Goal: Task Accomplishment & Management: Use online tool/utility

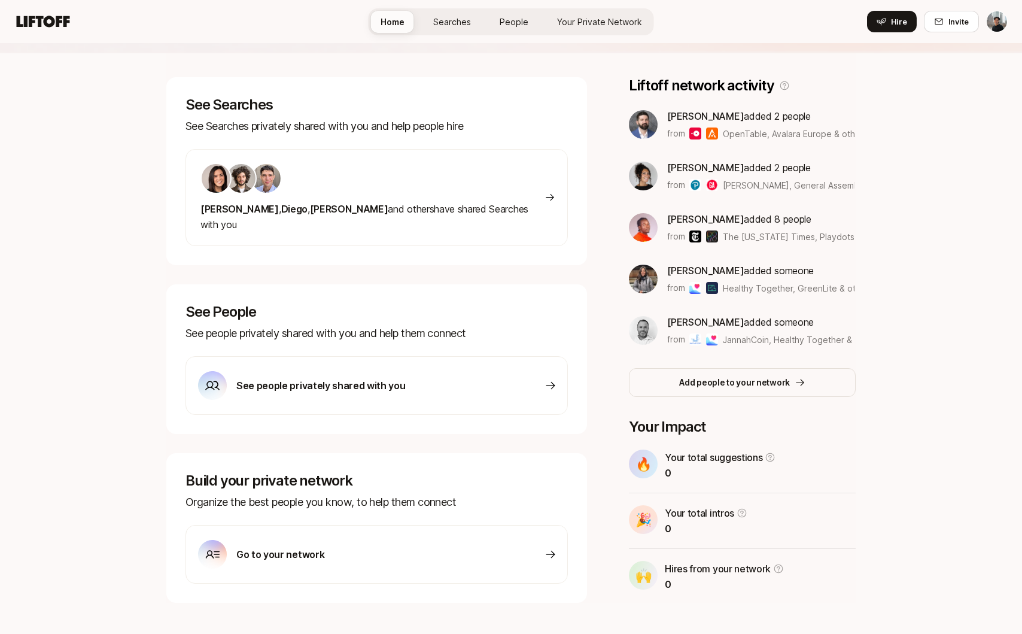
scroll to position [166, 0]
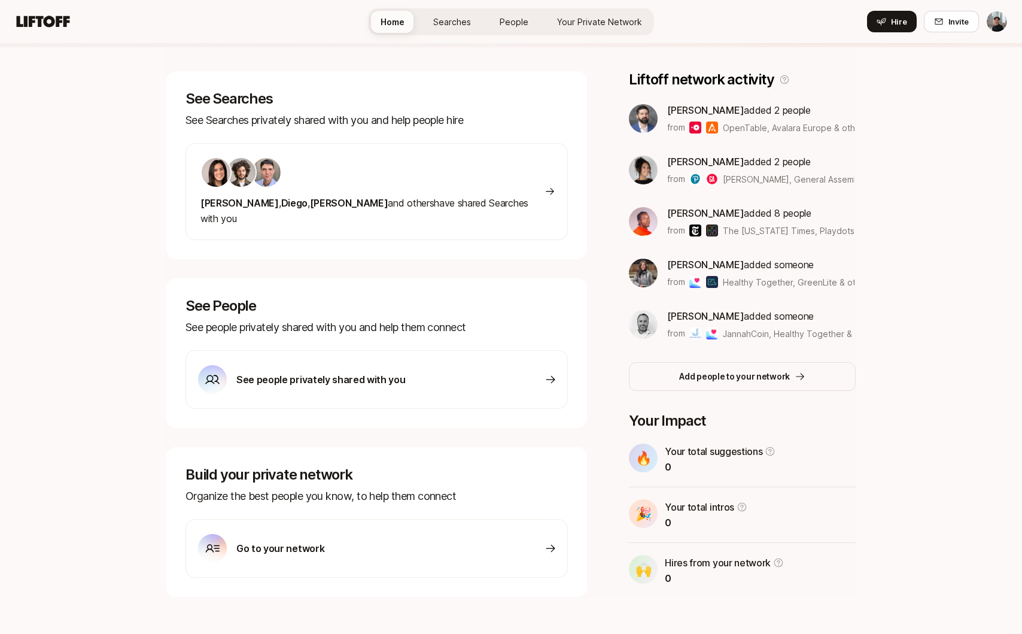
click at [304, 540] on p "Go to your network" at bounding box center [280, 548] width 88 height 16
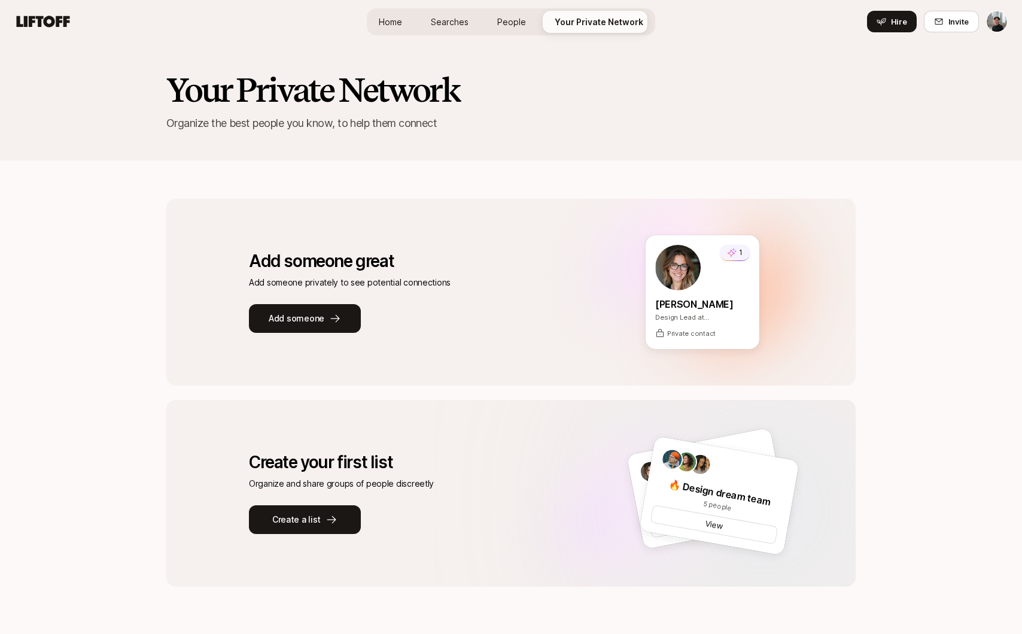
click at [392, 20] on span "Home" at bounding box center [390, 22] width 23 height 13
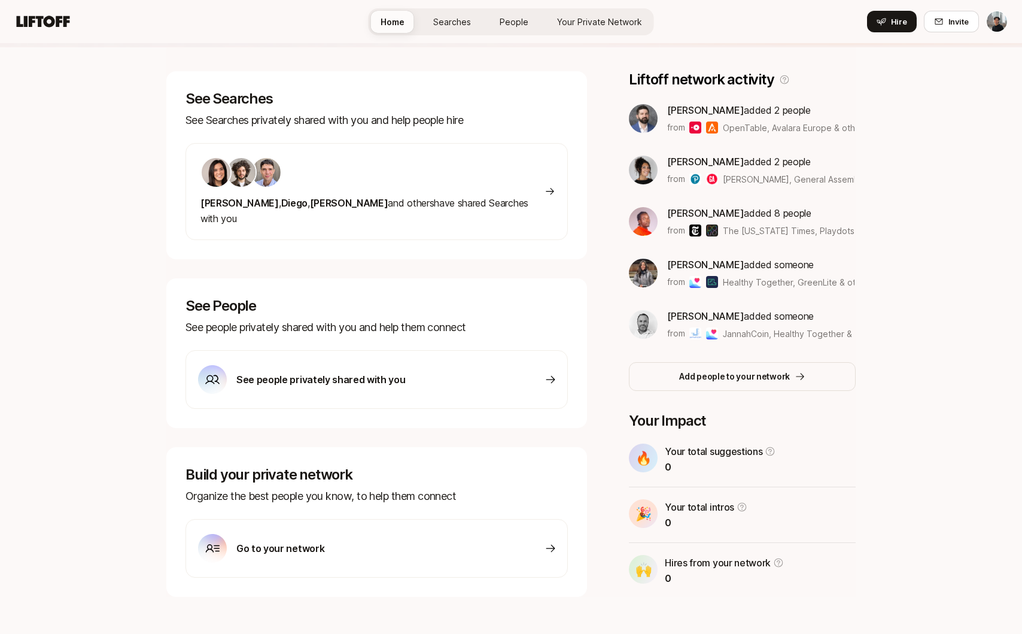
click at [333, 350] on div "See people privately shared with you" at bounding box center [376, 379] width 382 height 59
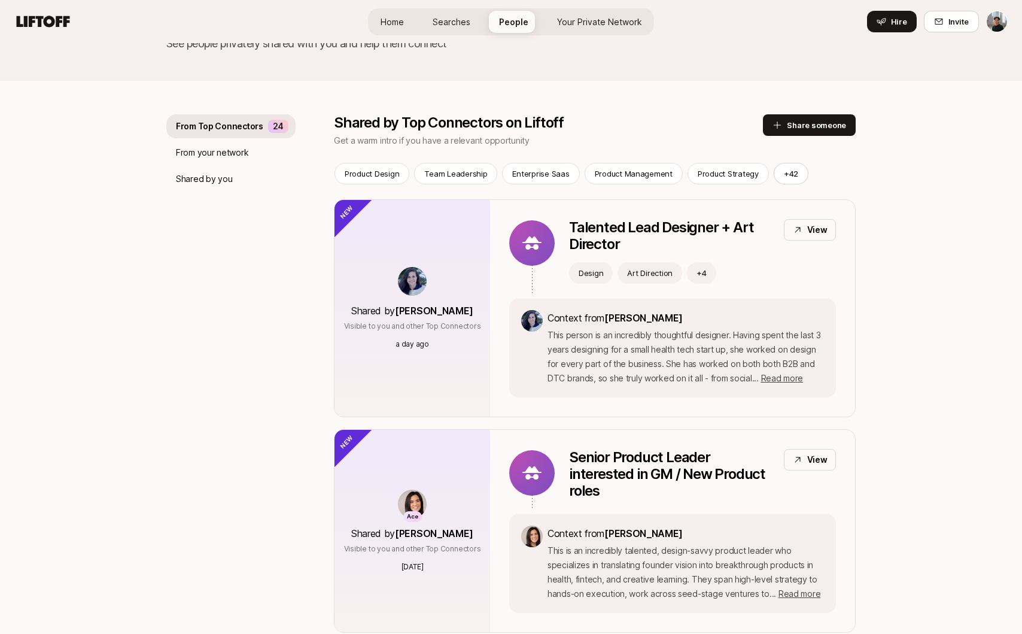
scroll to position [61, 0]
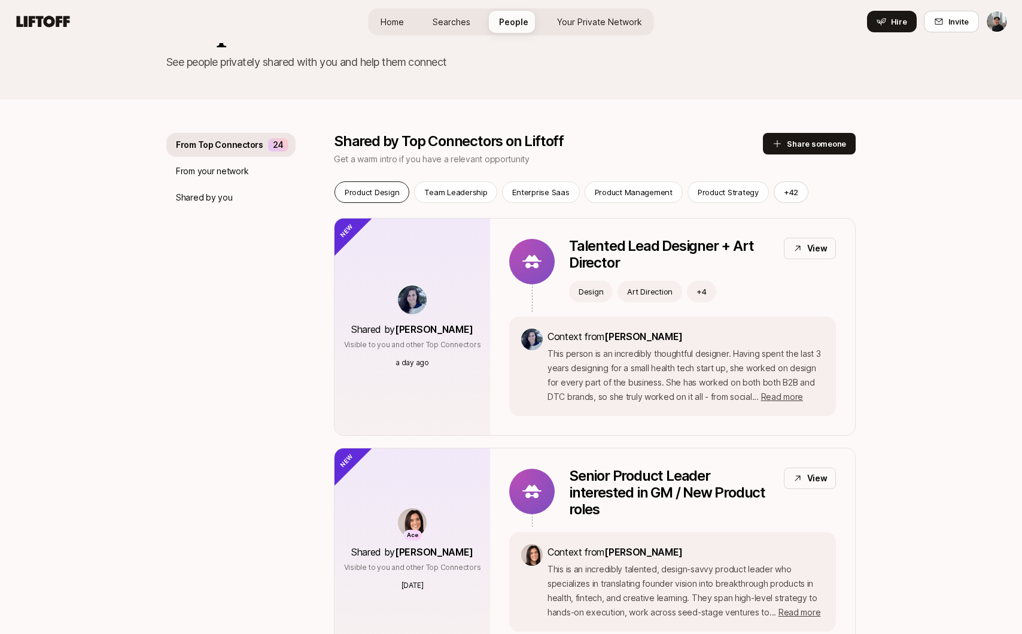
click at [384, 186] on p "Product Design" at bounding box center [372, 192] width 54 height 12
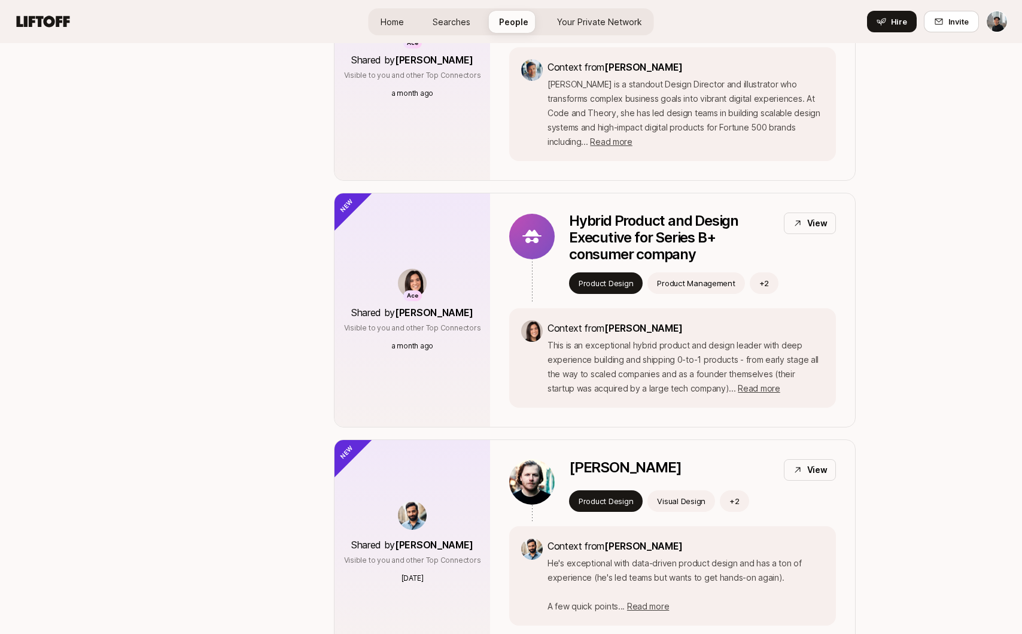
scroll to position [1115, 0]
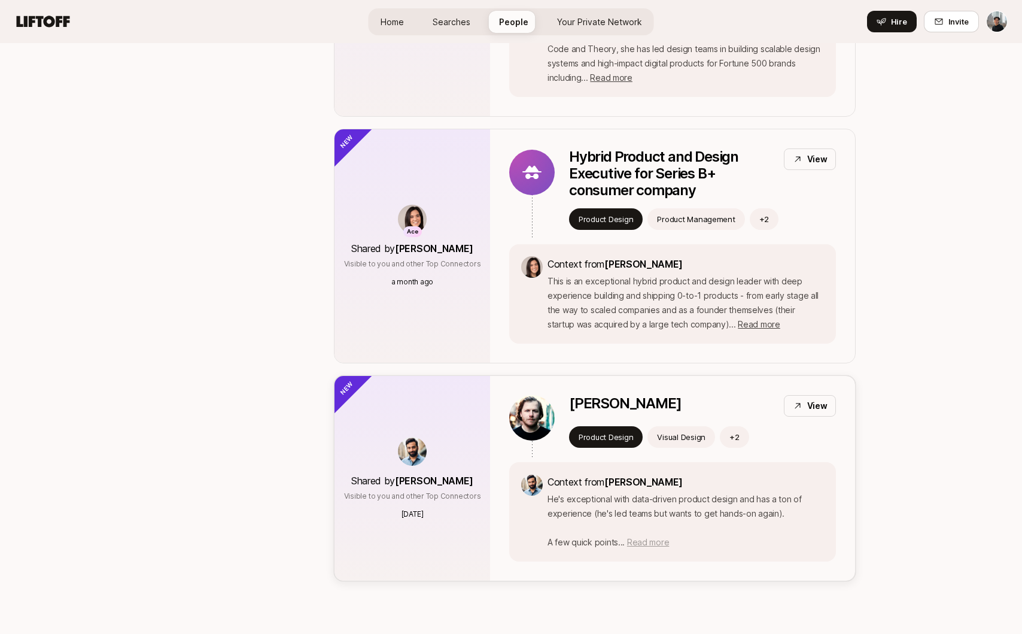
click at [654, 537] on span "Read more" at bounding box center [648, 542] width 42 height 10
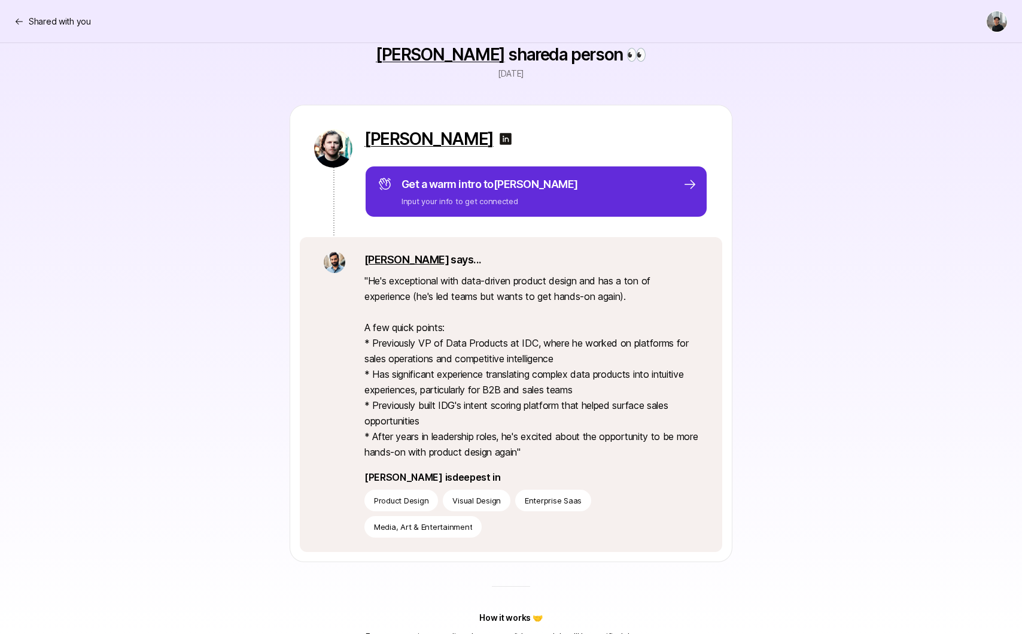
scroll to position [79, 0]
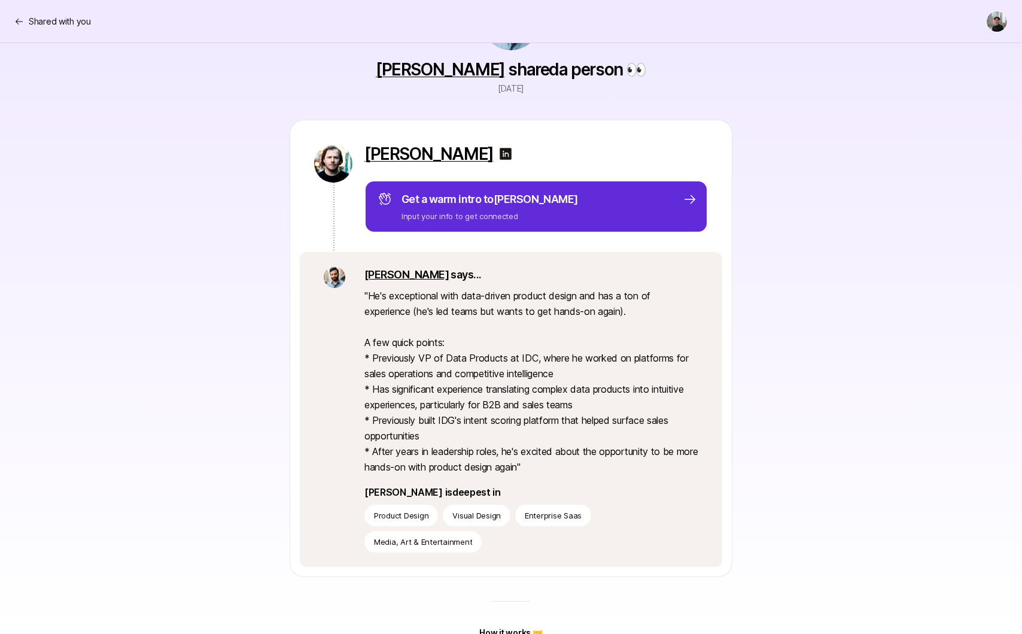
click at [498, 153] on img at bounding box center [505, 154] width 14 height 14
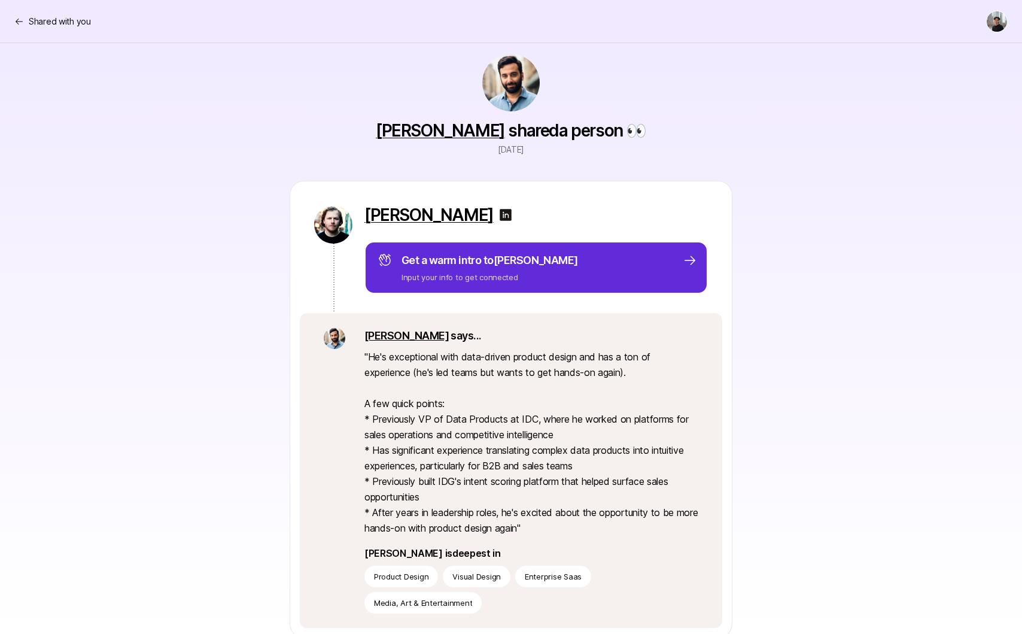
scroll to position [0, 0]
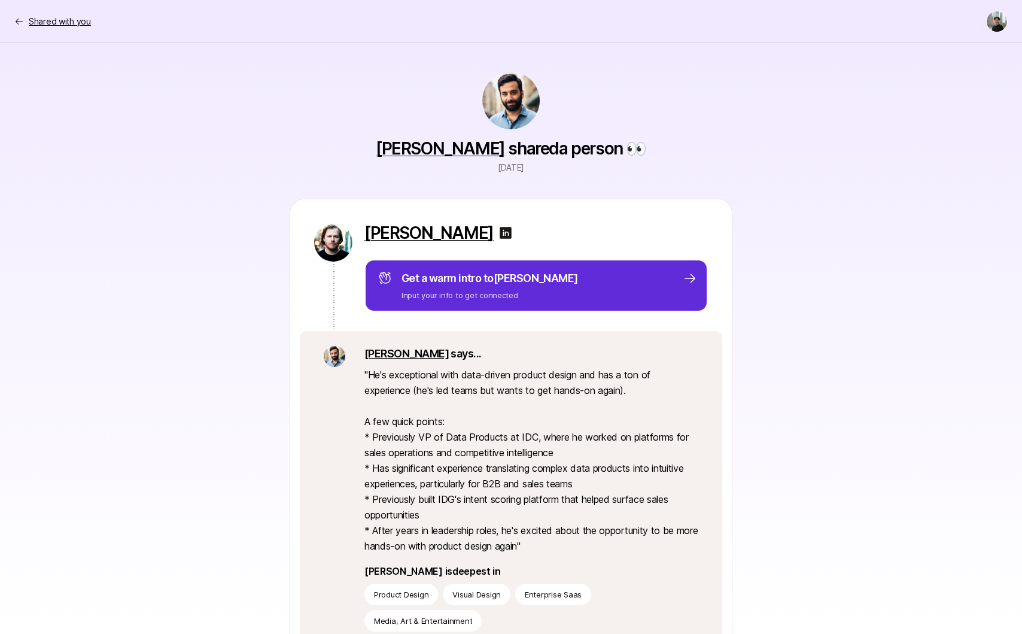
click at [48, 26] on p "Shared with you" at bounding box center [60, 21] width 62 height 14
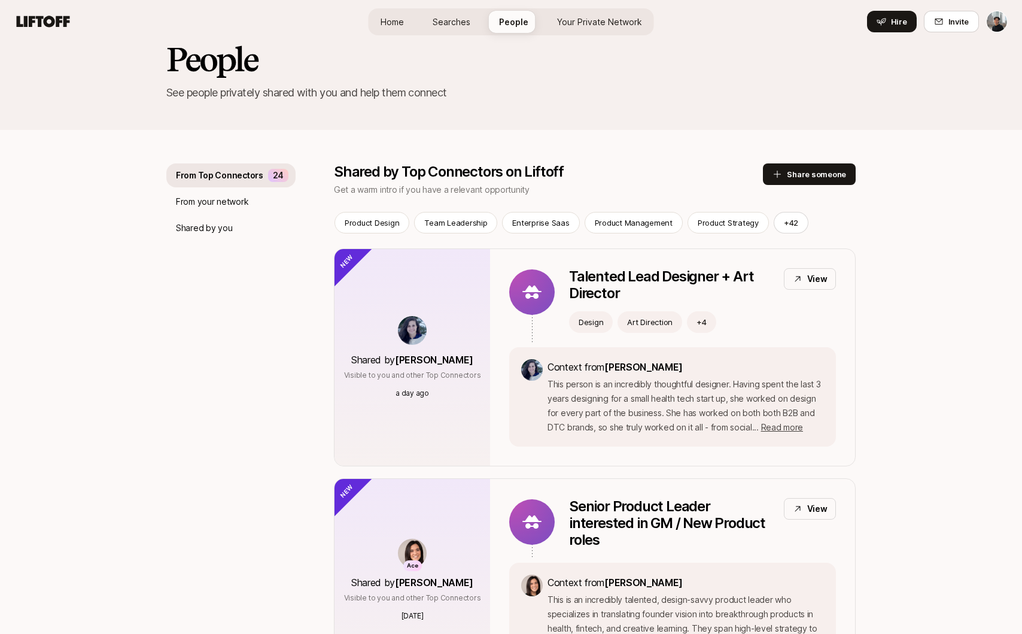
scroll to position [20, 0]
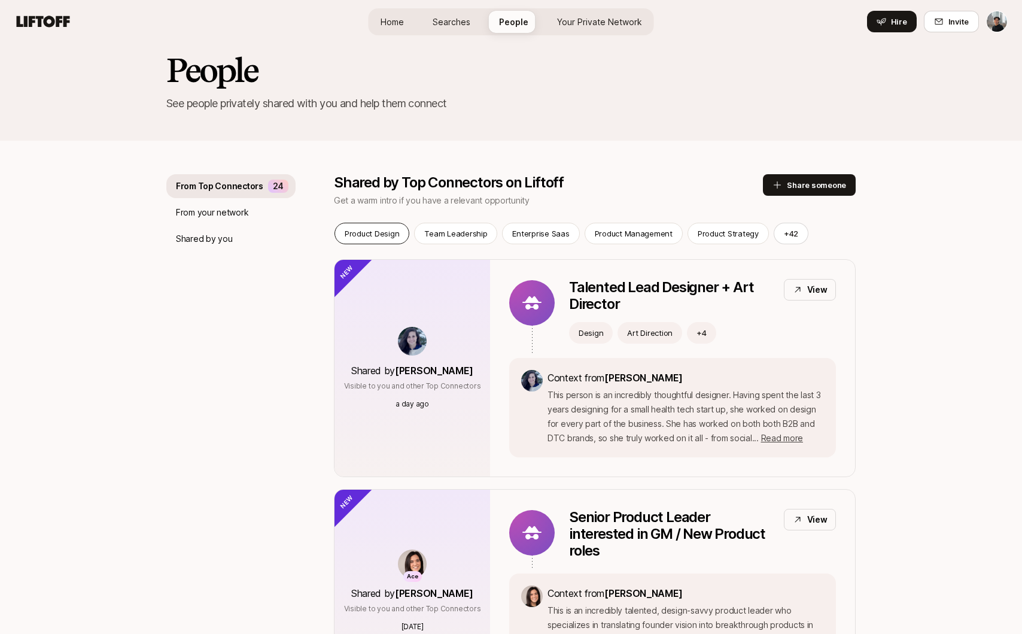
click at [393, 230] on p "Product Design" at bounding box center [372, 233] width 54 height 12
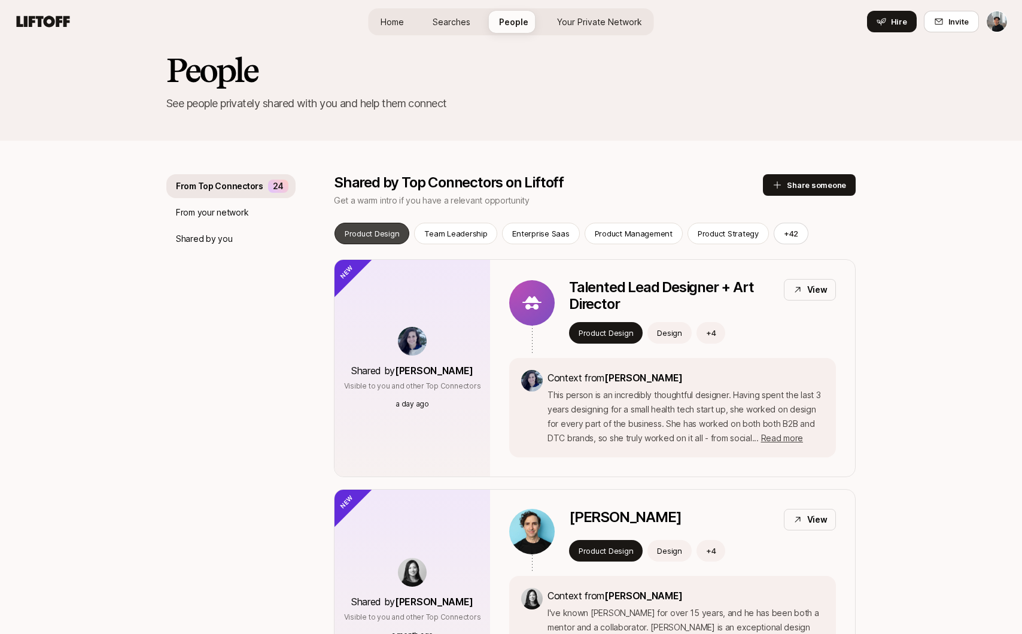
click at [386, 234] on p "Product Design" at bounding box center [372, 233] width 54 height 12
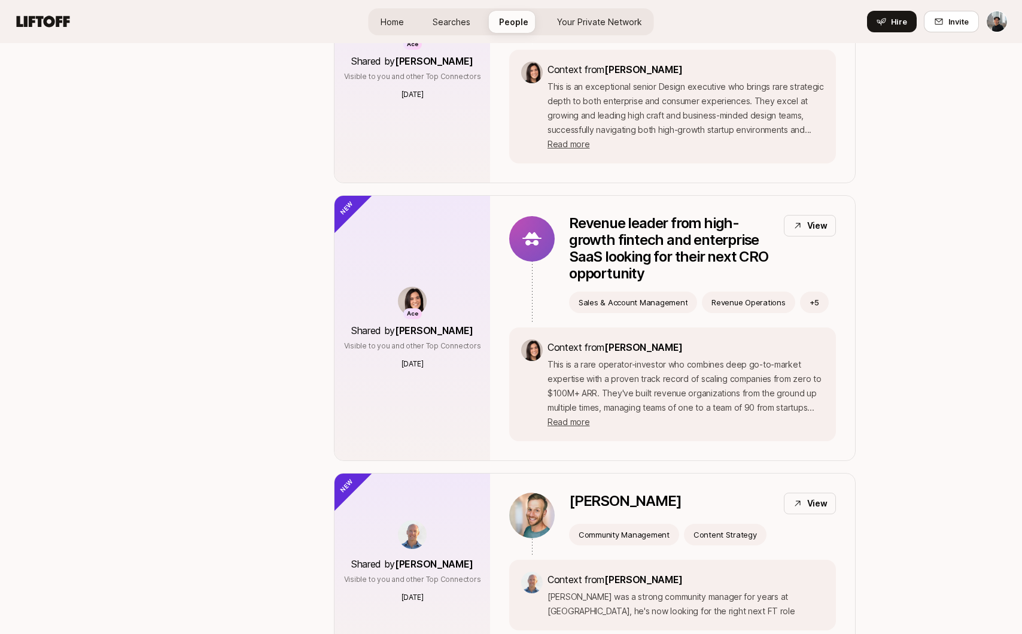
scroll to position [3481, 0]
click at [567, 418] on span "Read more" at bounding box center [568, 423] width 42 height 10
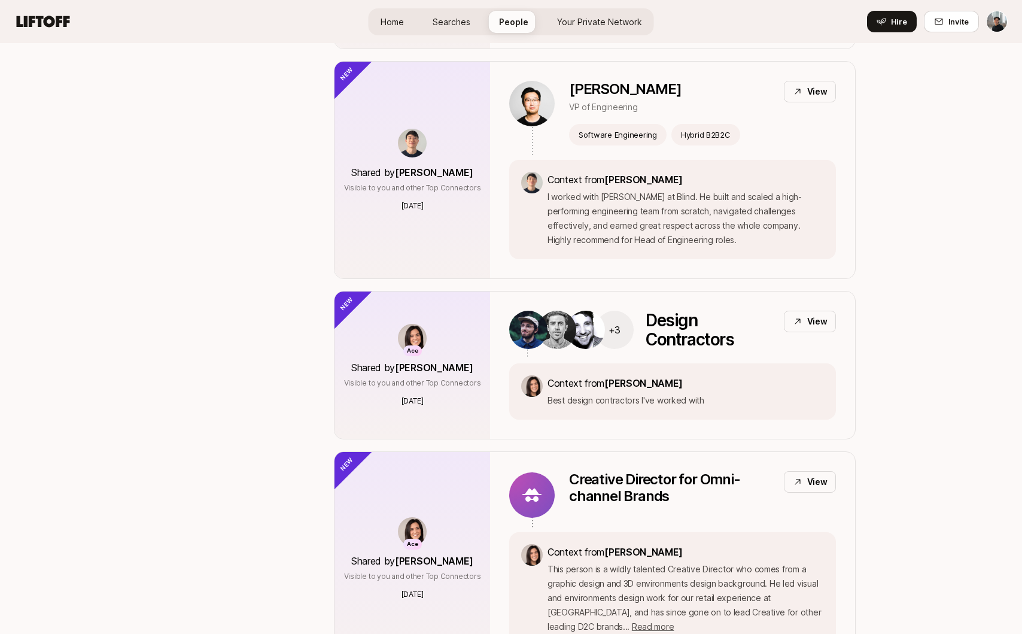
scroll to position [5128, 0]
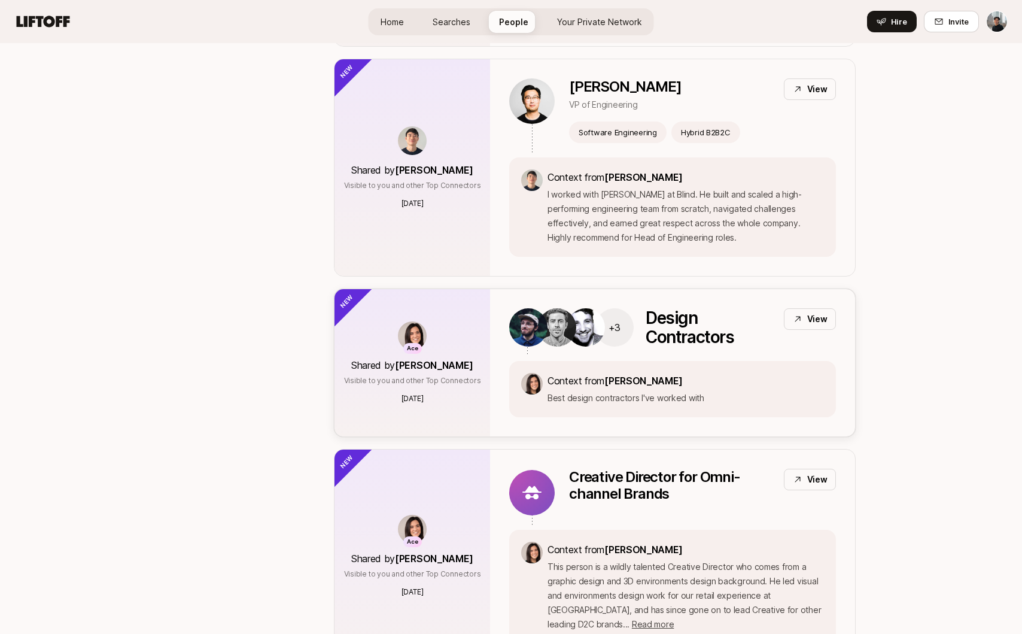
click at [599, 373] on p "Context from Eleanor Morgan" at bounding box center [625, 381] width 157 height 16
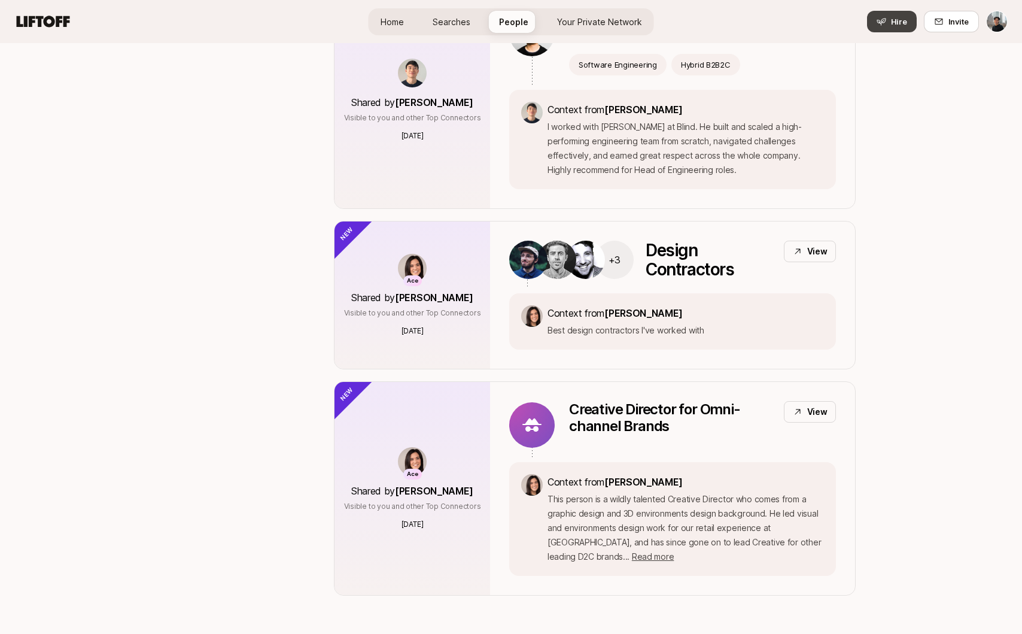
click at [894, 19] on span "Hire" at bounding box center [899, 22] width 16 height 12
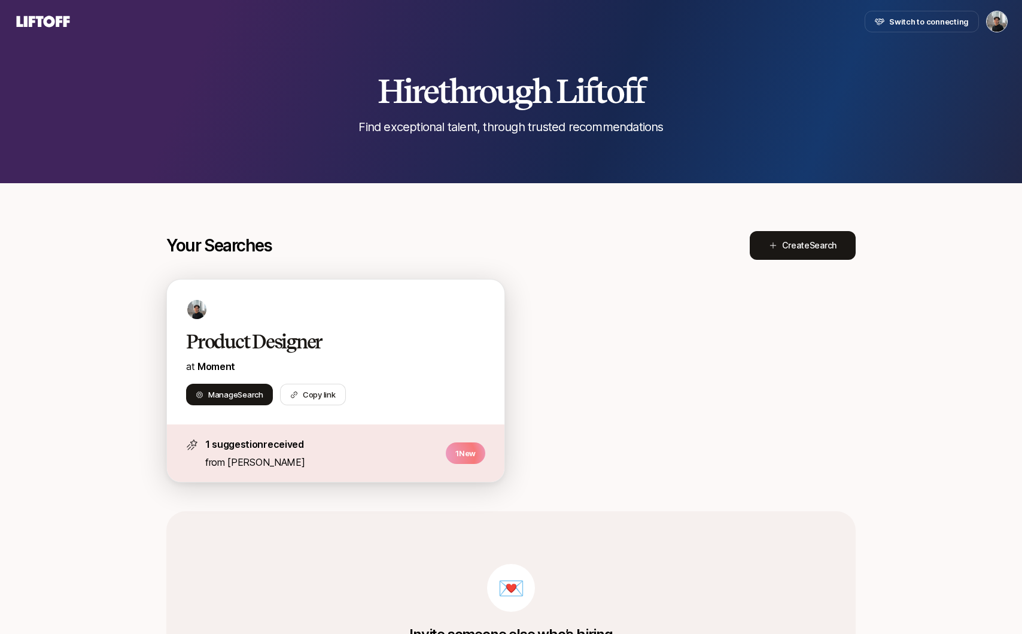
click at [311, 321] on div "Product Designer at Moment Manage Search Copy link" at bounding box center [335, 351] width 337 height 145
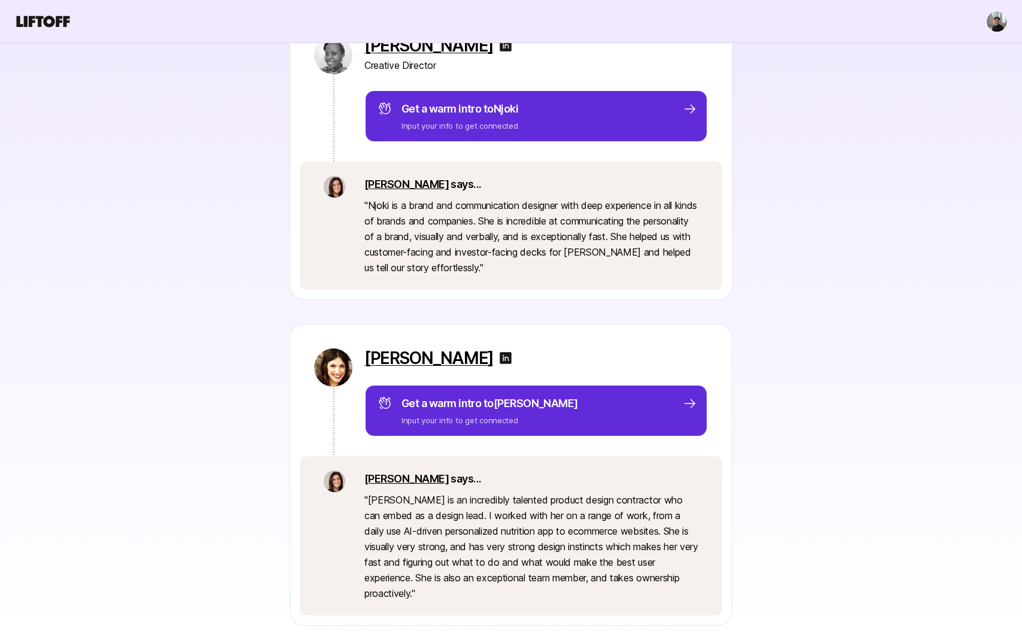
scroll to position [1430, 0]
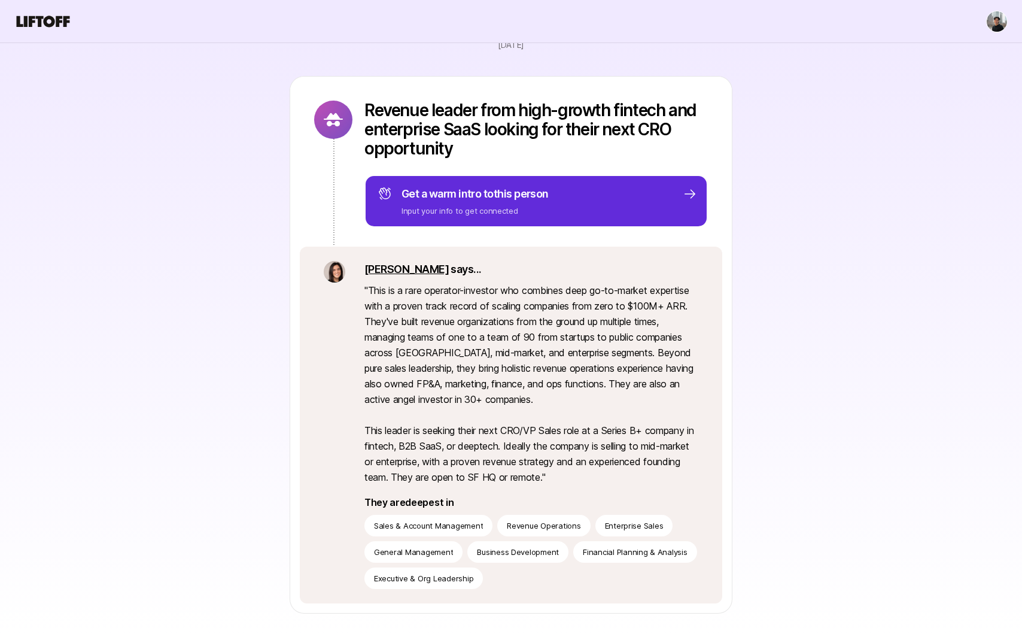
scroll to position [117, 0]
